Goal: Complete application form

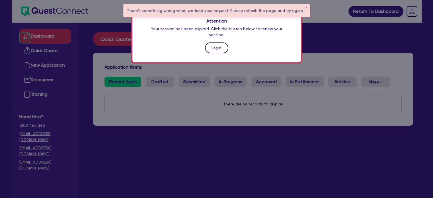
click at [211, 42] on link "Login" at bounding box center [216, 47] width 23 height 11
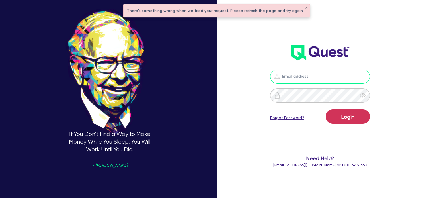
click at [293, 75] on input "email" at bounding box center [320, 77] width 100 height 14
type input "[PERSON_NAME][EMAIL_ADDRESS][DOMAIN_NAME]"
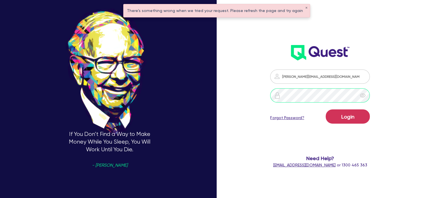
click at [326, 109] on button "Login" at bounding box center [348, 116] width 44 height 14
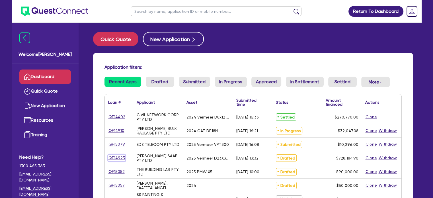
click at [114, 157] on link "QF14923" at bounding box center [116, 158] width 17 height 7
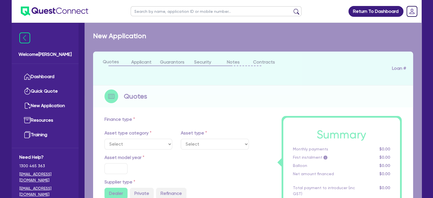
select select "PRIMARY_ASSETS"
type input "2025"
radio input "true"
type input "743,184.9"
type input "15,000"
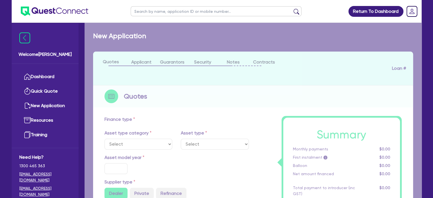
type input "2.5"
type input "18,204.62"
type input "6.25"
select select "CONSTRUCTION_AND_EARTHMOVING_EQUIPMENT"
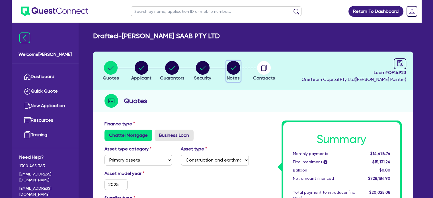
click at [234, 70] on circle "button" at bounding box center [234, 68] width 14 height 14
select select "Other"
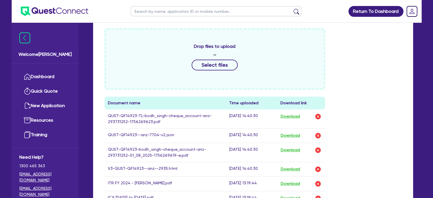
scroll to position [262, 0]
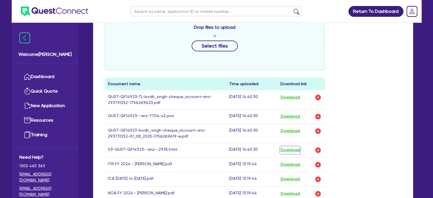
click at [290, 150] on button "Download" at bounding box center [290, 149] width 20 height 7
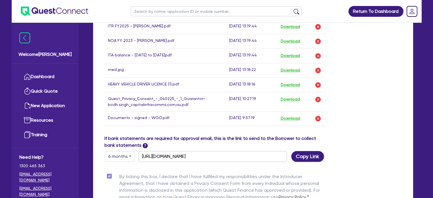
scroll to position [516, 0]
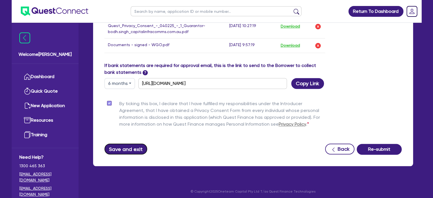
click at [111, 148] on button "Save and exit" at bounding box center [126, 149] width 43 height 11
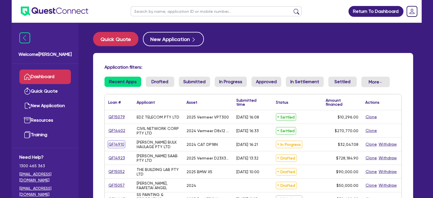
click at [116, 144] on link "QF14910" at bounding box center [116, 144] width 17 height 7
select select "PRIMARY_ASSETS"
select select "FORKLIFTS_AND_WAREHOUSING_EQUIPMENT"
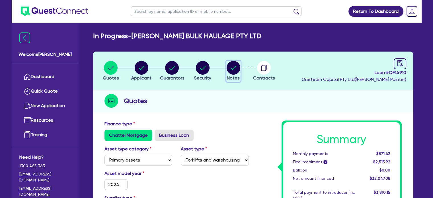
click at [235, 65] on circle "button" at bounding box center [234, 68] width 14 height 14
select select "Quest Finance - Own Book"
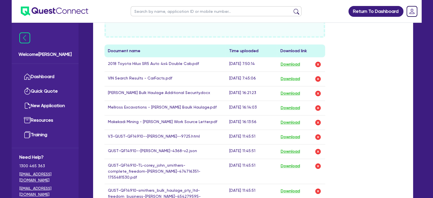
scroll to position [324, 0]
click at [296, 136] on button "Download" at bounding box center [290, 136] width 20 height 7
